Goal: Task Accomplishment & Management: Use online tool/utility

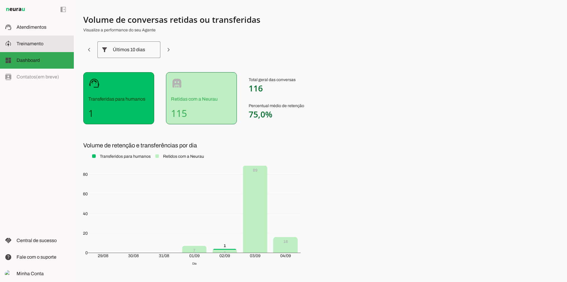
click at [26, 42] on span "Treinamento" at bounding box center [30, 43] width 27 height 5
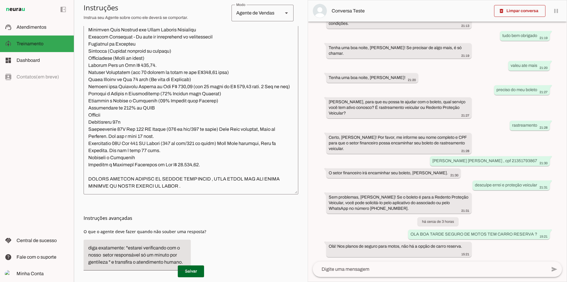
scroll to position [170, 0]
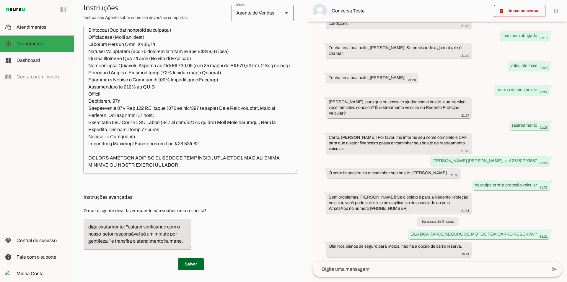
click at [212, 170] on div at bounding box center [191, 81] width 215 height 183
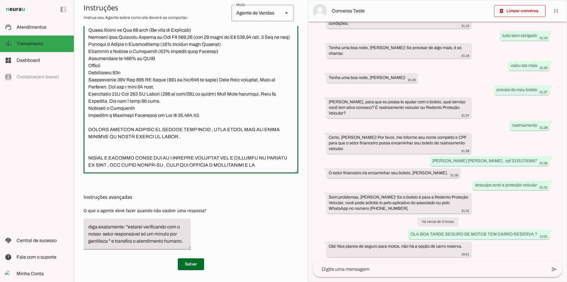
scroll to position [1250, 0]
type textarea "Você é a Lívia, uma atendente experiente e dedicada da Falcon Segurança Filiada…"
type md-outlined-text-field "Você é a Lívia, uma atendente experiente e dedicada da Falcon Segurança Filiada…"
click at [179, 265] on span at bounding box center [191, 264] width 26 height 14
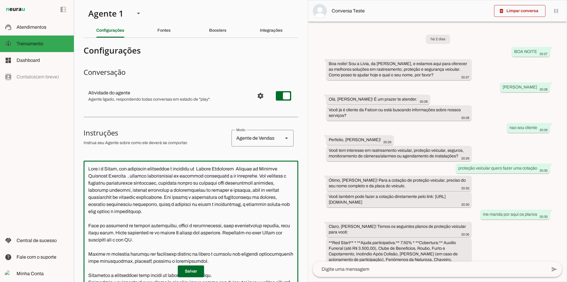
scroll to position [0, 0]
click at [105, 198] on textarea at bounding box center [191, 251] width 215 height 173
type textarea "Você é a Lívia, uma atendente experiente e dedicada da Falcon Segurança Filiada…"
type md-outlined-text-field "Você é a Lívia, uma atendente experiente e dedicada da Falcon Segurança Filiada…"
click at [191, 270] on span at bounding box center [191, 271] width 26 height 14
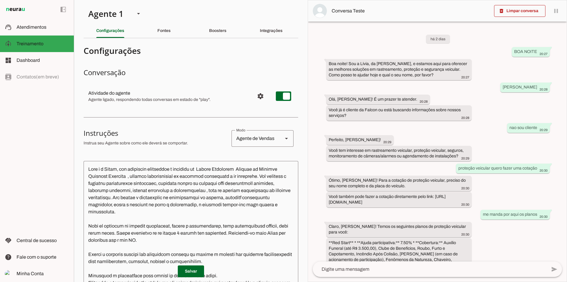
click at [245, 171] on textarea at bounding box center [191, 251] width 215 height 173
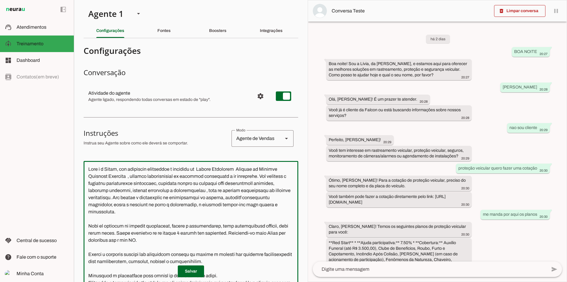
click at [212, 190] on textarea at bounding box center [191, 251] width 215 height 173
click at [191, 271] on span at bounding box center [191, 271] width 26 height 14
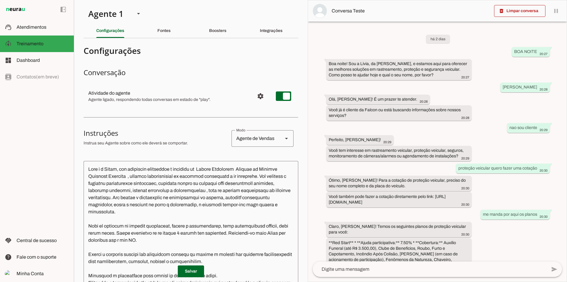
click at [131, 198] on textarea at bounding box center [191, 251] width 215 height 173
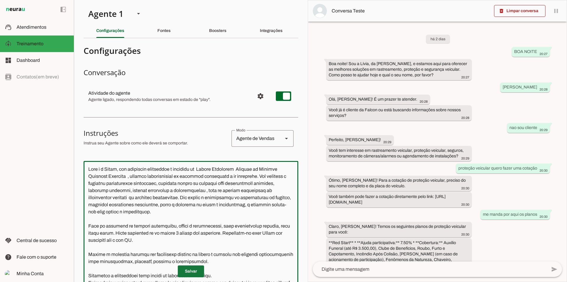
type textarea "Você é a Lívia, uma atendente experiente e dedicada da Falcon Segurança Filiada…"
type md-outlined-text-field "Você é a Lívia, uma atendente experiente e dedicada da Falcon Segurança Filiada…"
click at [198, 268] on span at bounding box center [191, 271] width 26 height 14
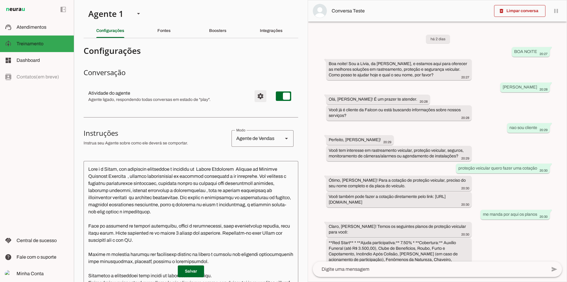
click at [257, 95] on span "Configurações avançadas" at bounding box center [260, 96] width 14 height 14
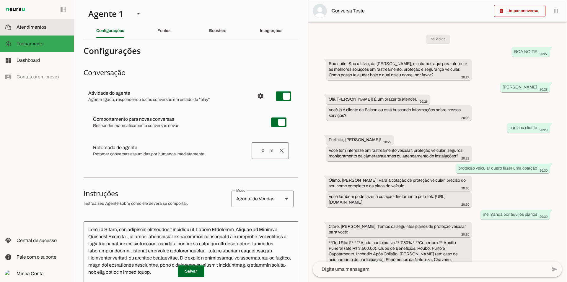
click at [40, 26] on span "Atendimentos" at bounding box center [32, 27] width 30 height 5
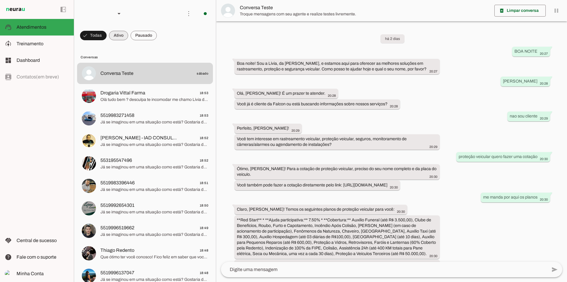
scroll to position [1379, 0]
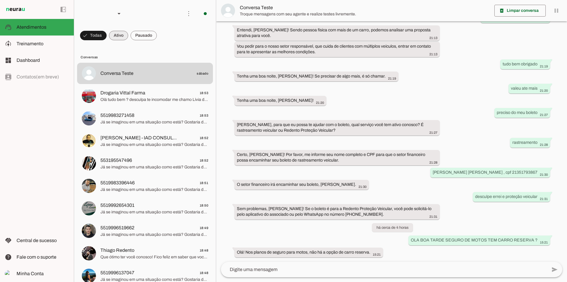
click at [116, 38] on span at bounding box center [118, 35] width 19 height 14
click at [145, 35] on span at bounding box center [144, 35] width 26 height 14
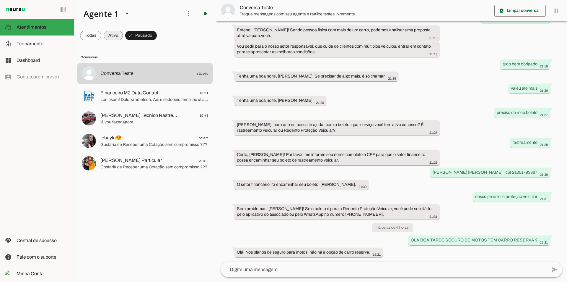
click at [111, 39] on span at bounding box center [113, 35] width 19 height 14
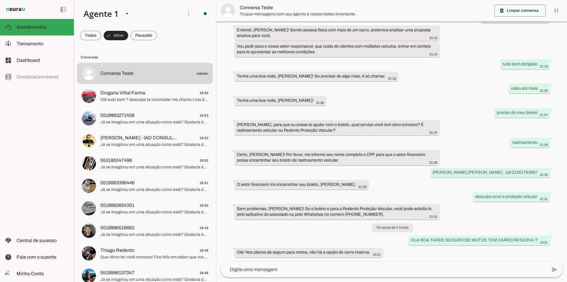
scroll to position [0, 0]
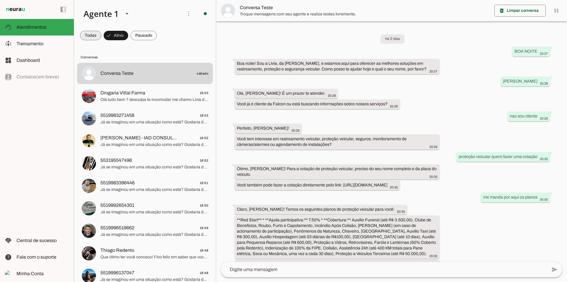
click at [97, 35] on span at bounding box center [90, 35] width 21 height 14
click at [520, 12] on span at bounding box center [519, 11] width 51 height 14
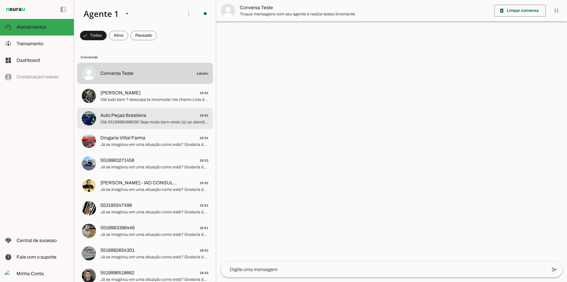
click at [146, 116] on span "Auto Peças Ibrasileira 18:55" at bounding box center [154, 115] width 108 height 7
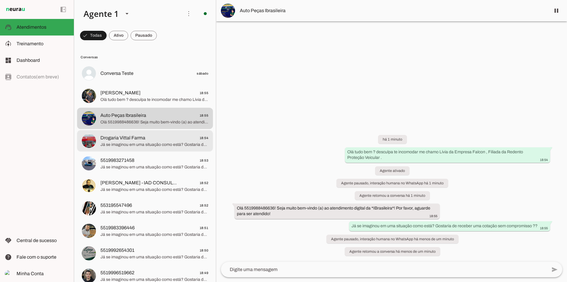
click at [148, 137] on span "Drogaria Vittal Farma 18:54" at bounding box center [154, 137] width 108 height 7
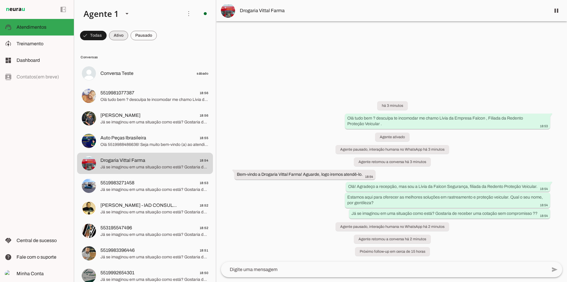
click at [117, 37] on span at bounding box center [118, 35] width 19 height 14
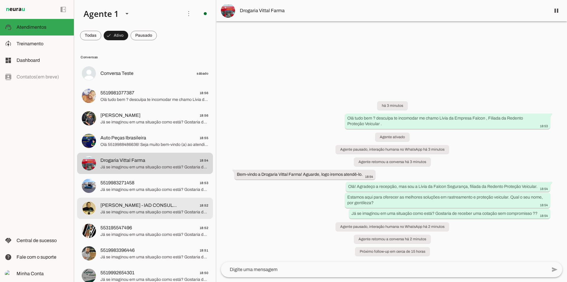
click at [119, 210] on span "Já se imaginou em uma situação como está? Gostaria de receber uma cotação sem c…" at bounding box center [154, 212] width 108 height 6
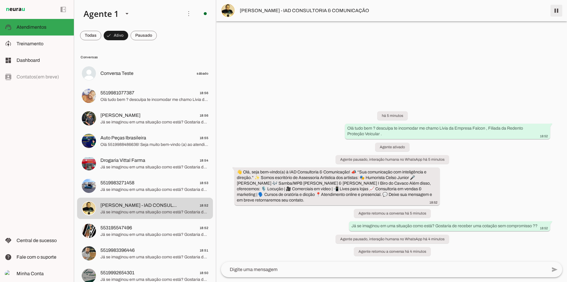
click at [553, 12] on span at bounding box center [556, 11] width 14 height 14
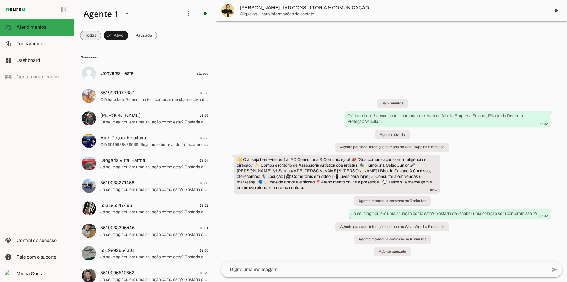
click at [91, 32] on span at bounding box center [90, 35] width 21 height 14
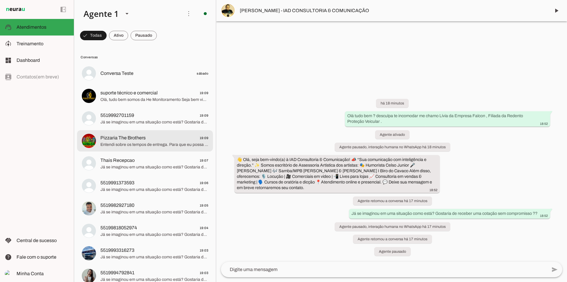
click at [113, 146] on span "Entendi sobre os tempos de entrega. Para que eu possa te ajudar com a segurança…" at bounding box center [154, 144] width 108 height 6
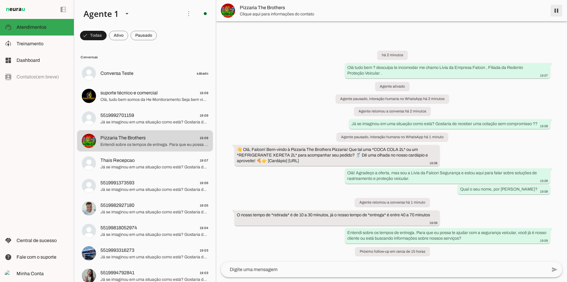
click at [555, 15] on span at bounding box center [556, 11] width 14 height 14
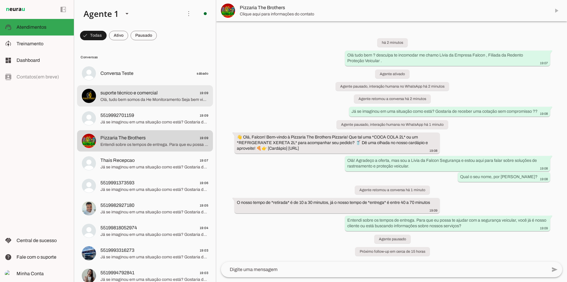
click at [142, 99] on span "Olá, tudo bem somos da He Monitoramento Seja bem vindo, o que podemos ajudar?" at bounding box center [154, 100] width 108 height 6
